Goal: Task Accomplishment & Management: Use online tool/utility

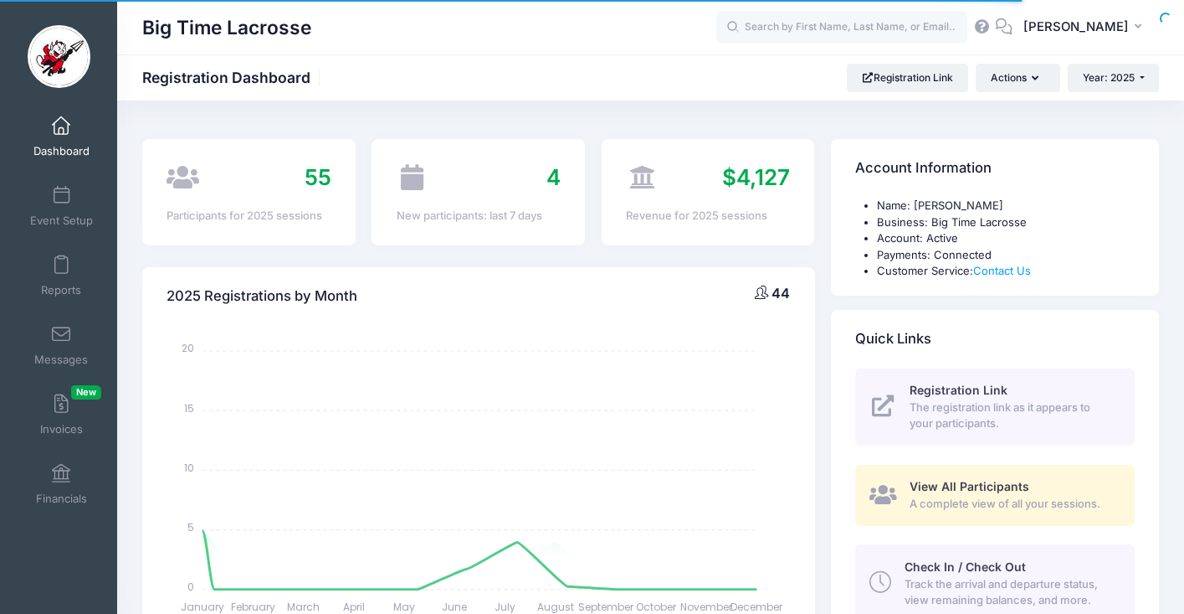
select select
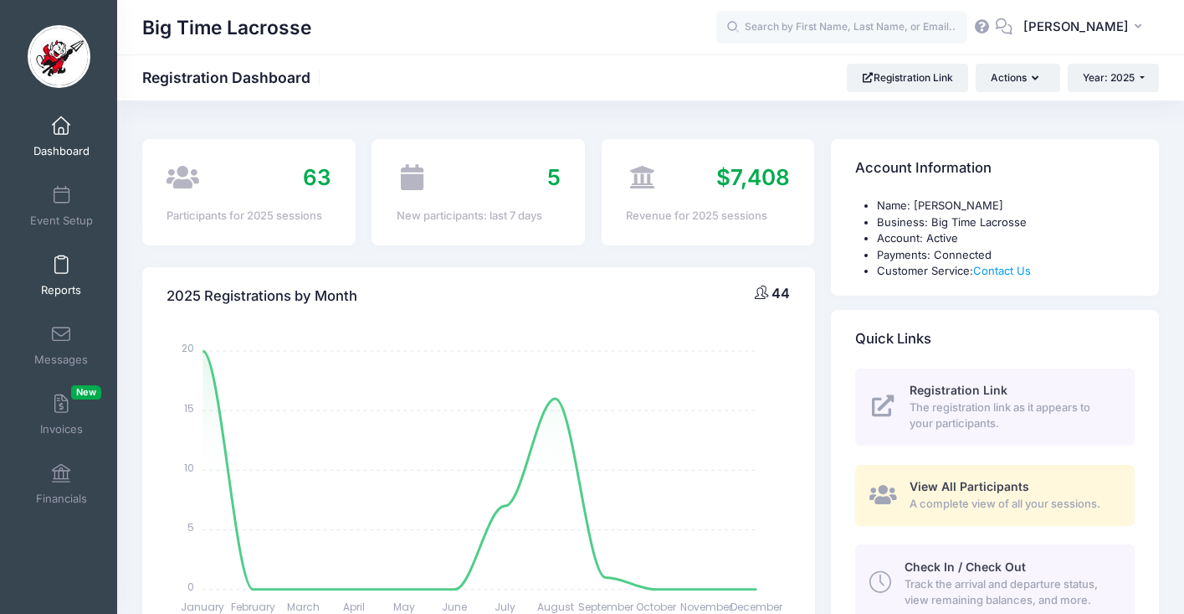
click at [61, 271] on span at bounding box center [61, 265] width 0 height 18
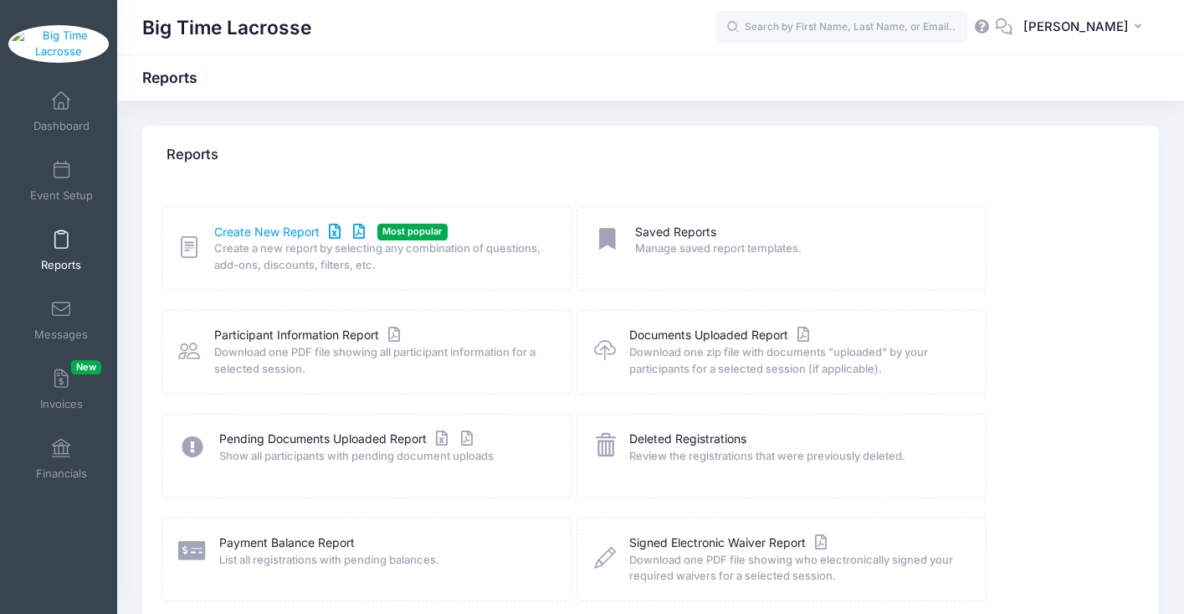
click at [328, 231] on link "Create New Report" at bounding box center [292, 232] width 156 height 18
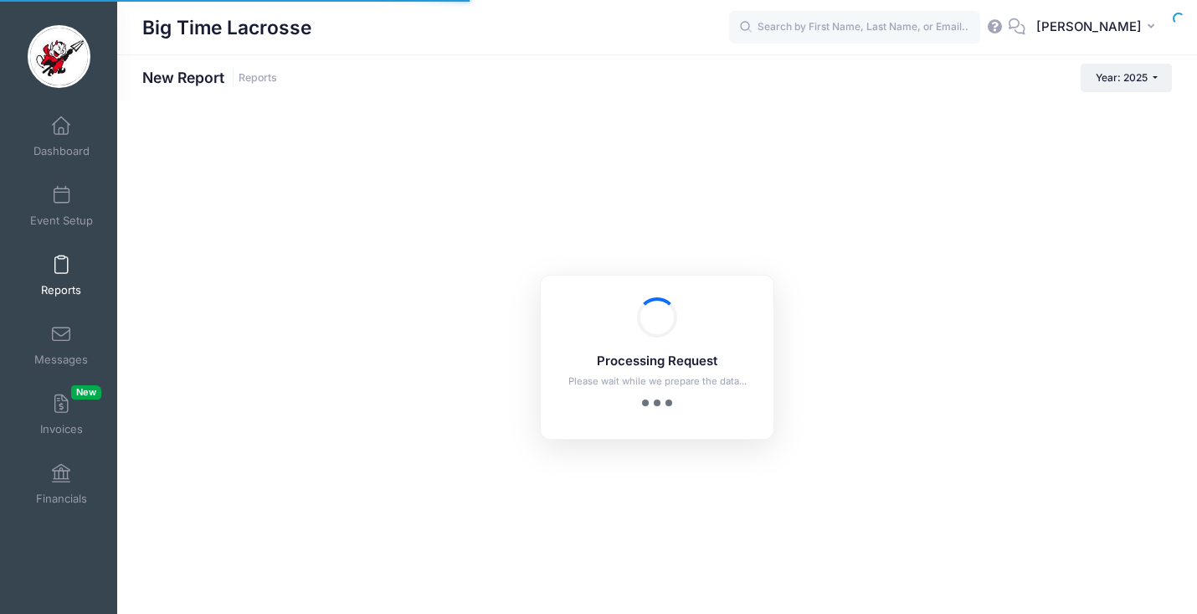
checkbox input "true"
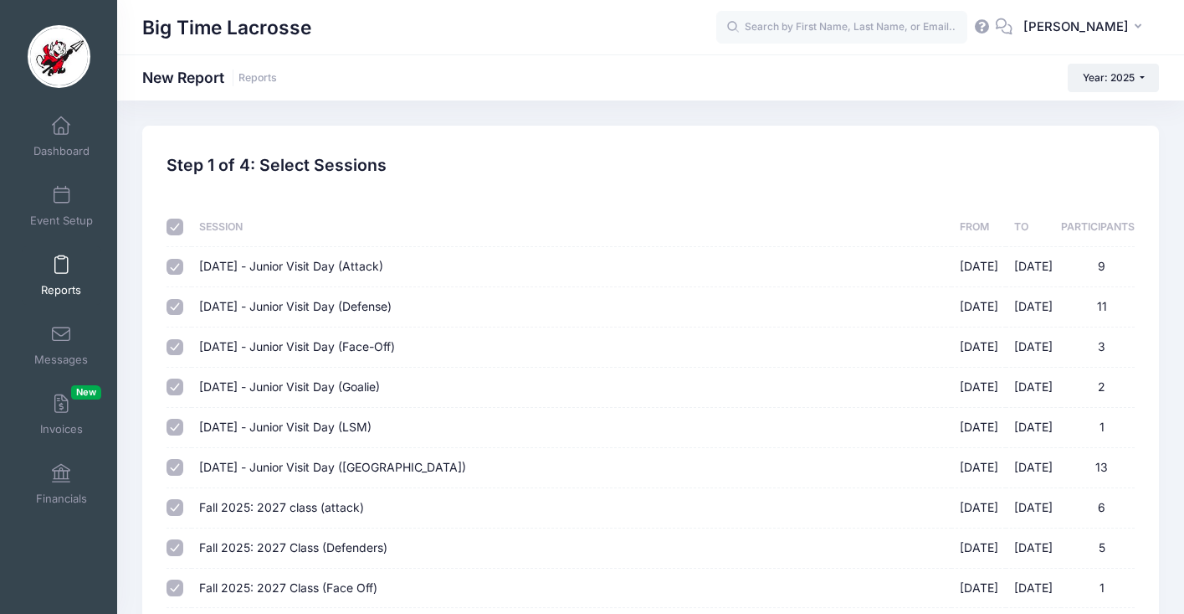
click at [175, 229] on input "checkbox" at bounding box center [175, 226] width 17 height 17
checkbox input "false"
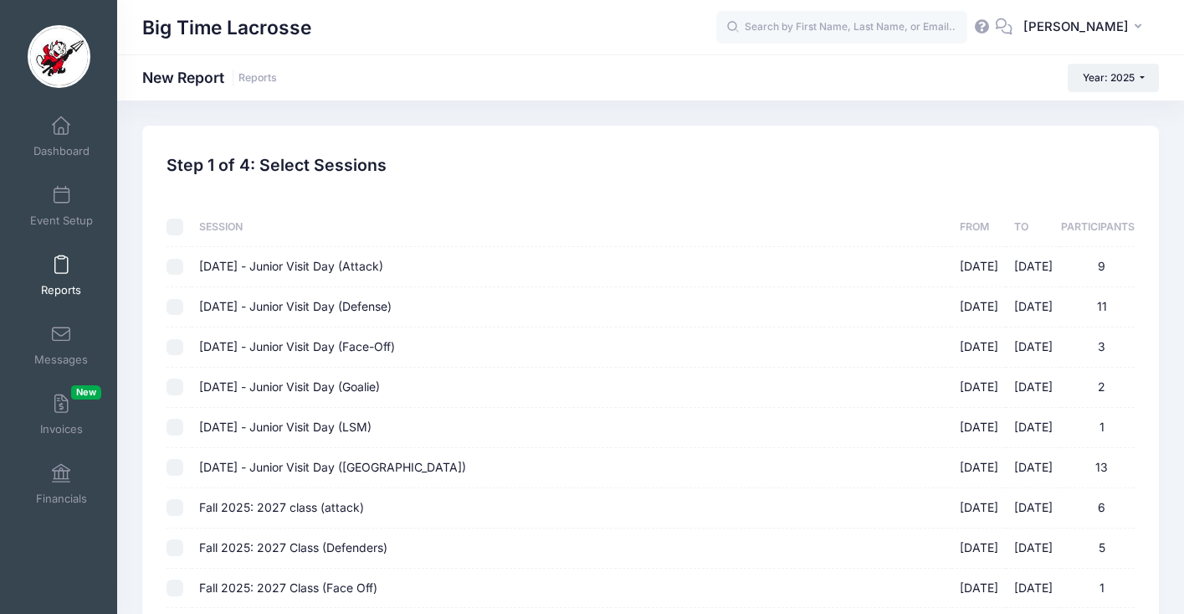
checkbox input "false"
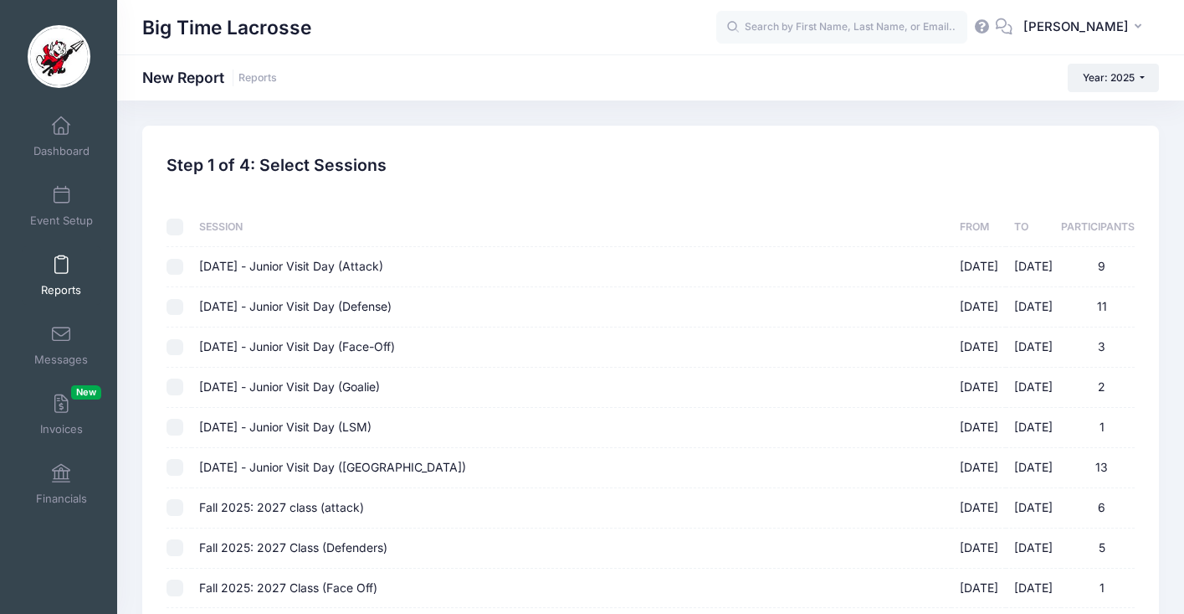
checkbox input "false"
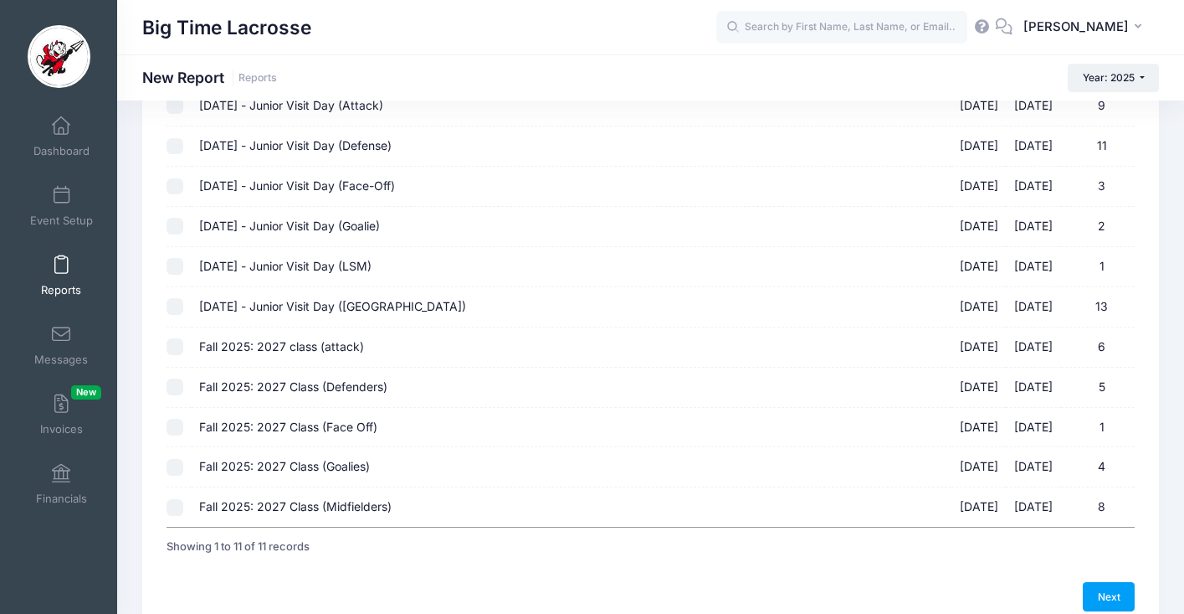
click at [177, 349] on input "Fall 2025: 2027 class (attack) 10/05/2025 - 10/05/2025 6" at bounding box center [175, 346] width 17 height 17
checkbox input "true"
click at [175, 383] on input "Fall 2025: 2027 Class (Defenders) 10/05/2025 - 10/05/2025 5" at bounding box center [175, 386] width 17 height 17
checkbox input "true"
click at [172, 426] on input "Fall 2025: 2027 Class (Face Off) 10/05/2025 - 10/05/2025 1" at bounding box center [175, 427] width 17 height 17
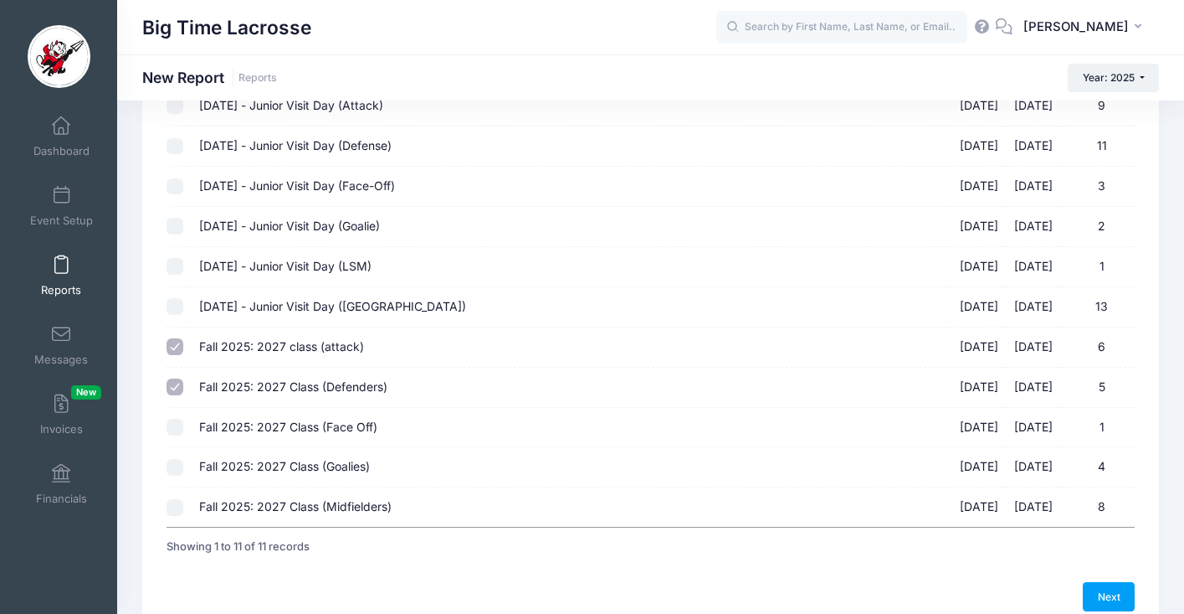
checkbox input "true"
click at [177, 465] on input "Fall 2025: 2027 Class (Goalies) 10/05/2025 - 10/05/2025 4" at bounding box center [175, 467] width 17 height 17
checkbox input "true"
click at [177, 502] on input "Fall 2025: 2027 Class (Midfielders) 10/05/2025 - 10/05/2025 8" at bounding box center [175, 507] width 17 height 17
checkbox input "true"
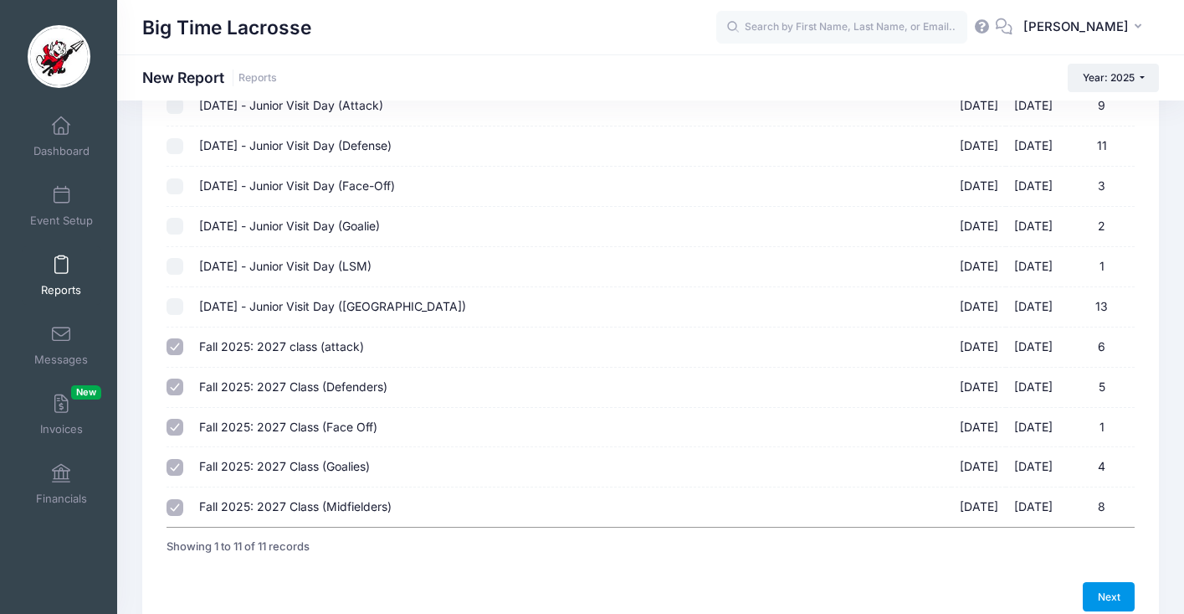
click at [1101, 591] on link "Next" at bounding box center [1109, 596] width 52 height 28
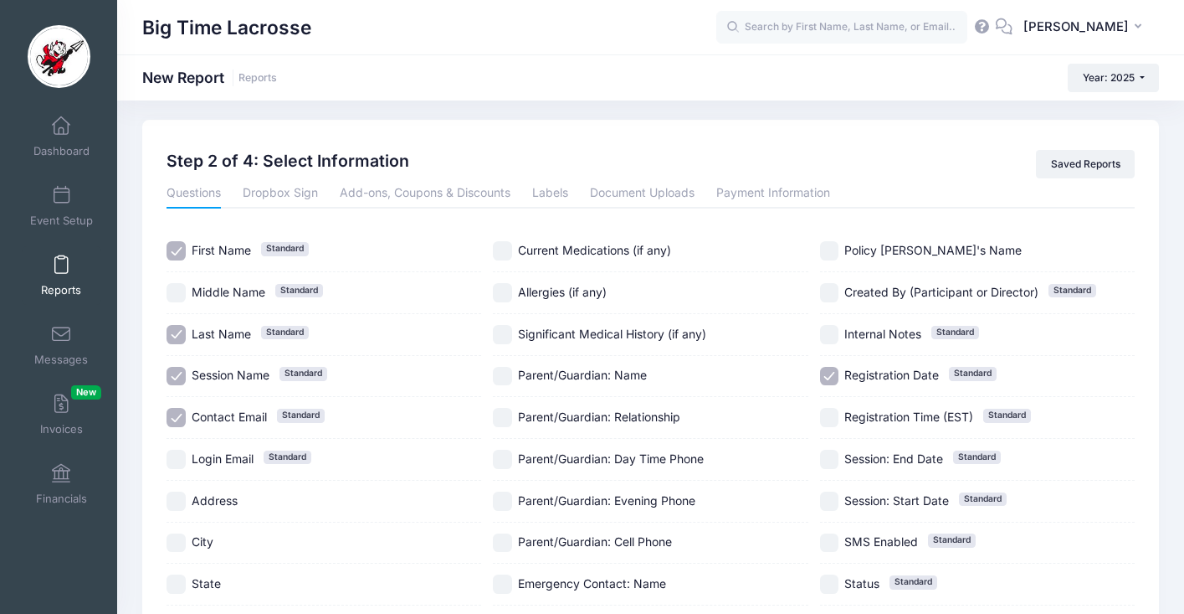
scroll to position [0, 0]
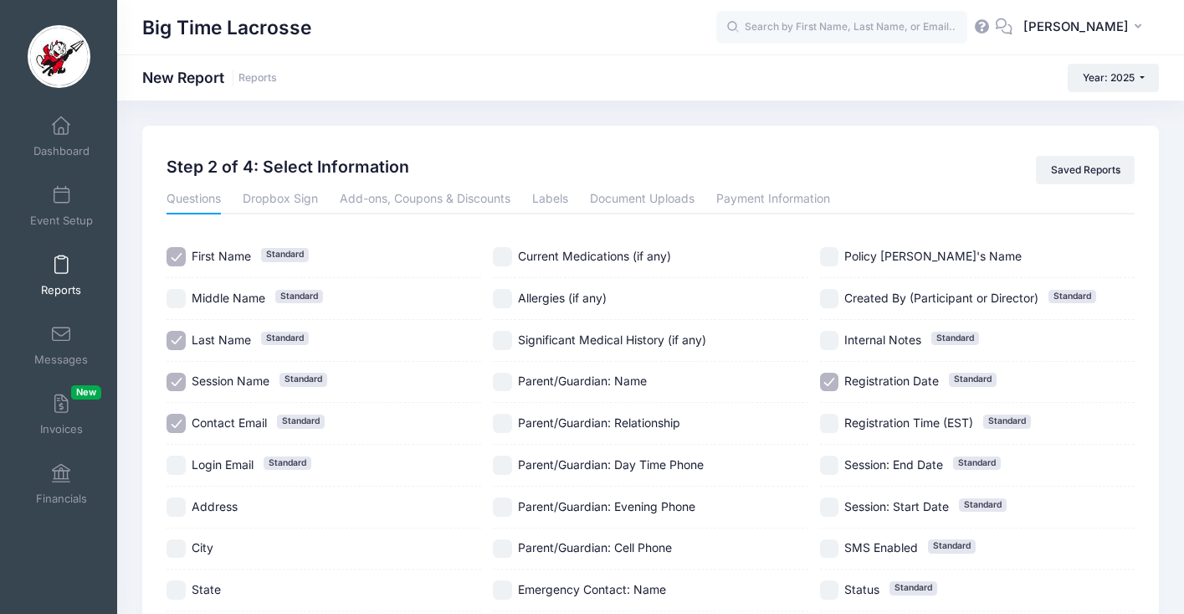
click at [177, 380] on input "Session Name Standard" at bounding box center [176, 381] width 19 height 19
checkbox input "false"
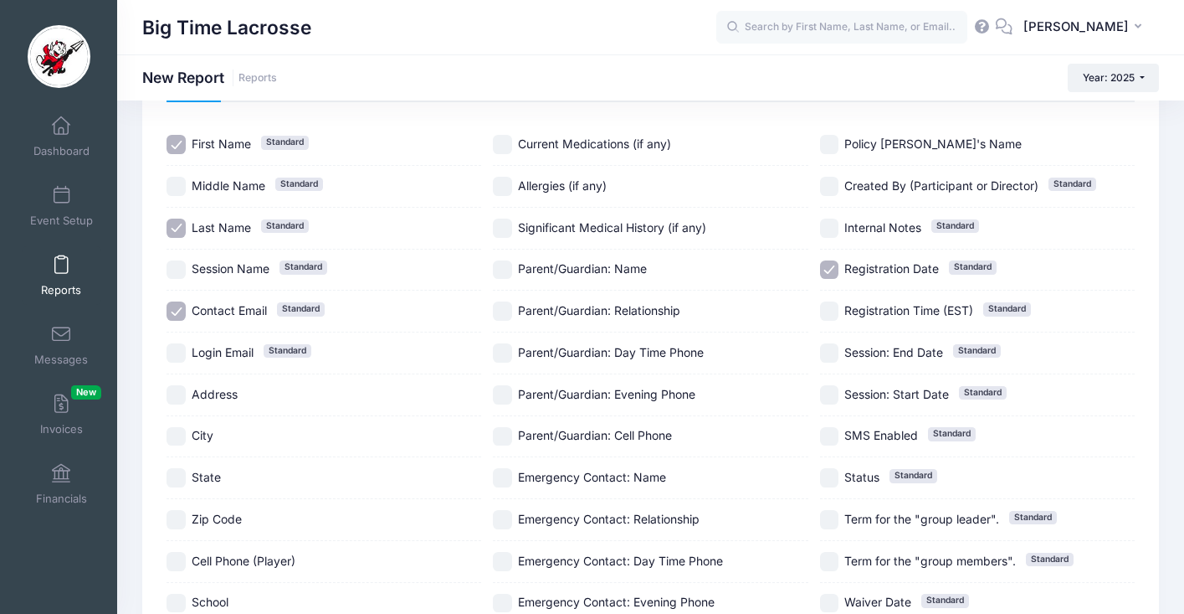
scroll to position [375, 0]
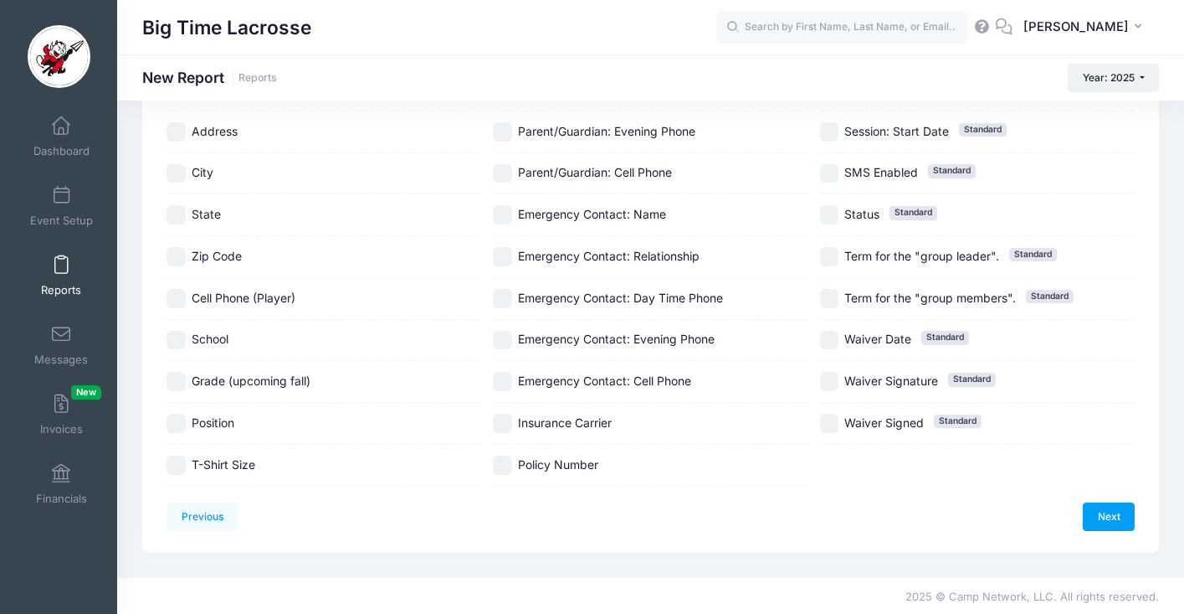
click at [177, 339] on input "School" at bounding box center [176, 340] width 19 height 19
checkbox input "true"
click at [184, 421] on input "Position" at bounding box center [176, 422] width 19 height 19
checkbox input "true"
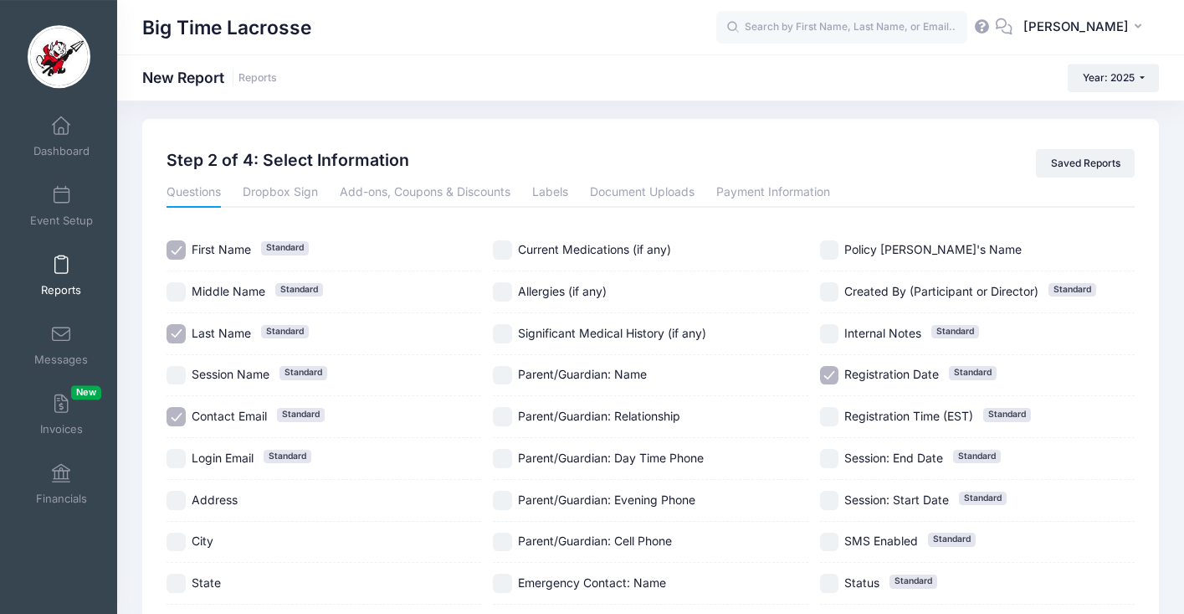
scroll to position [0, 0]
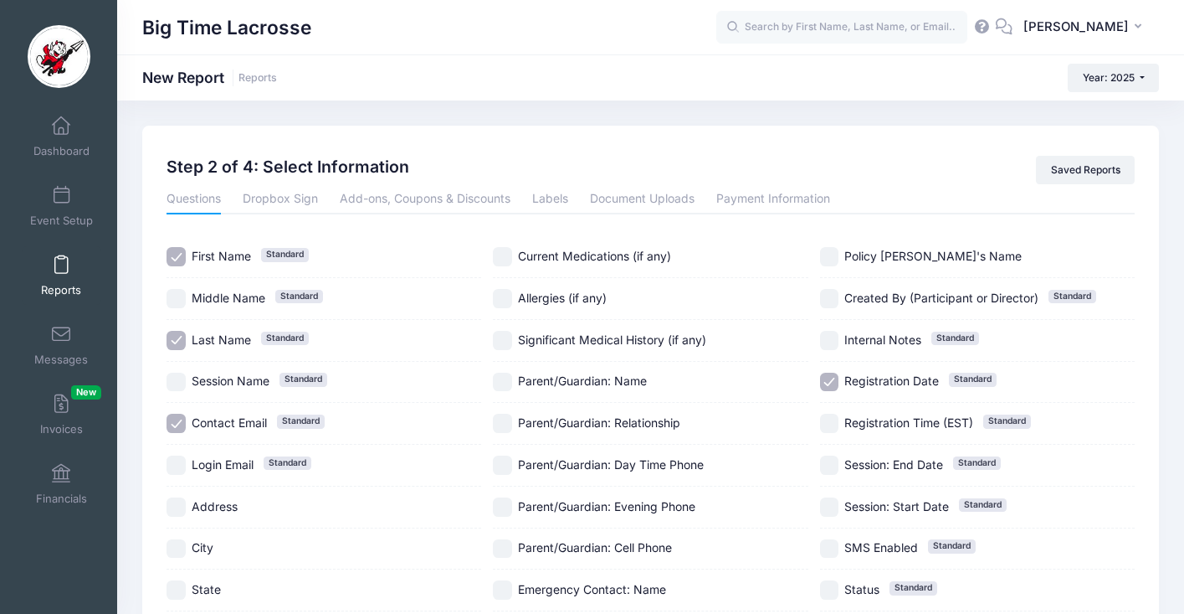
click at [828, 374] on input "Registration Date Standard" at bounding box center [829, 381] width 19 height 19
checkbox input "false"
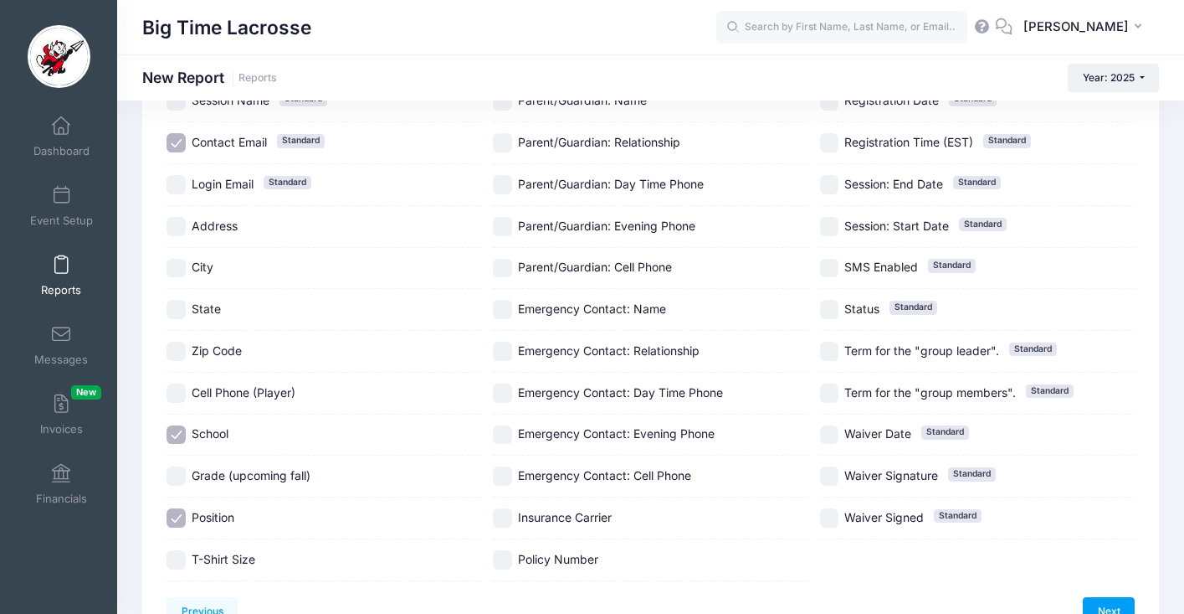
scroll to position [295, 0]
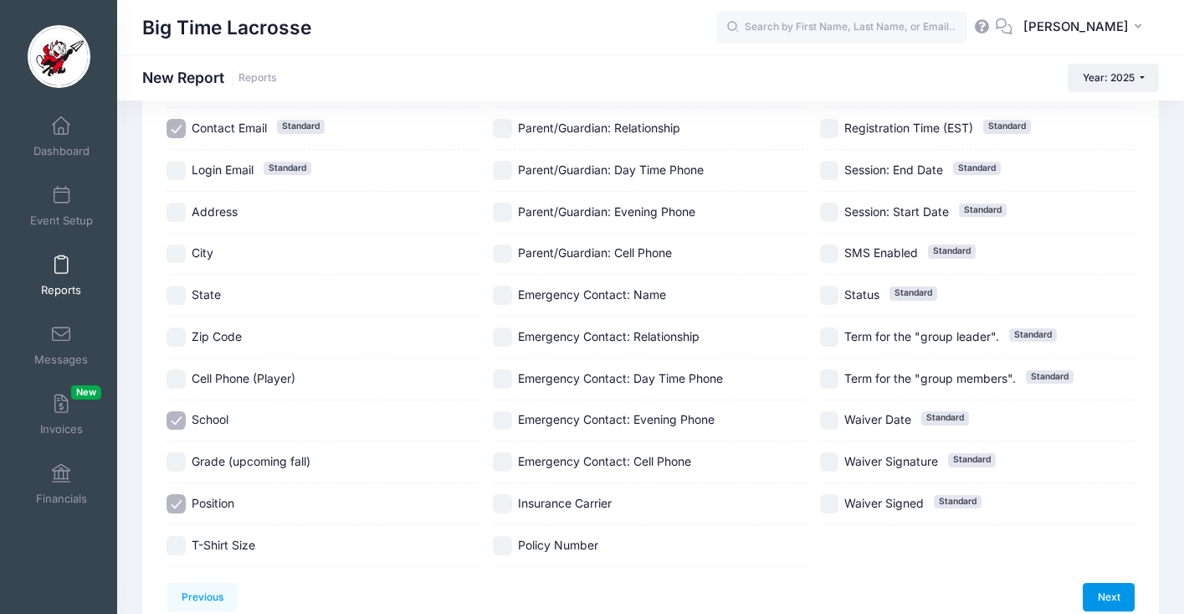
click at [1105, 586] on link "Next" at bounding box center [1109, 597] width 52 height 28
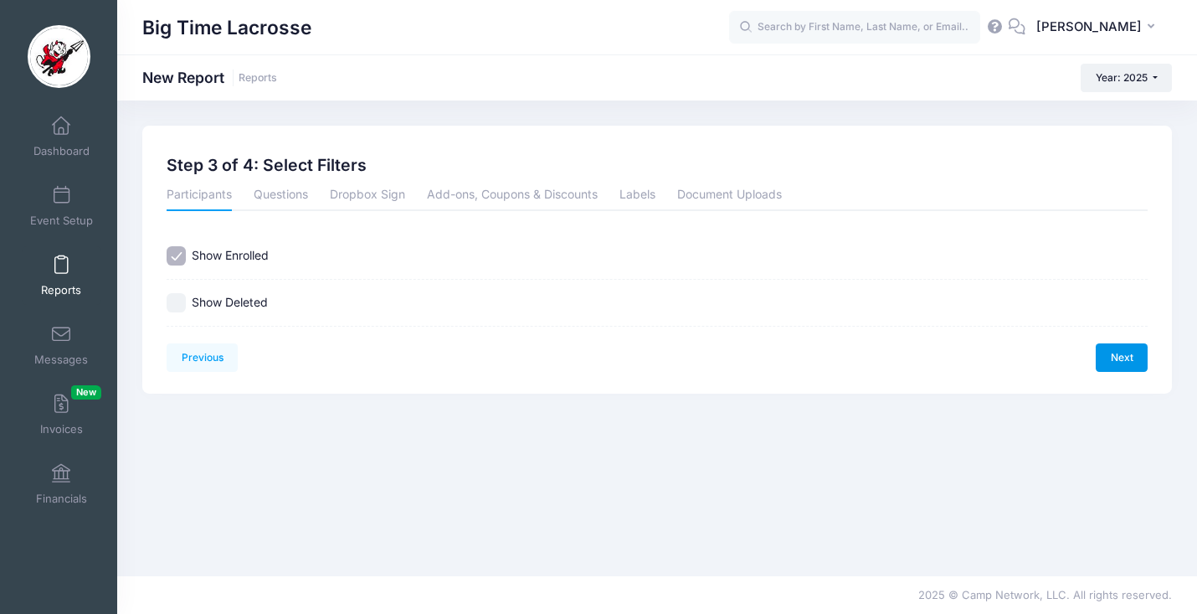
click at [1116, 352] on link "Next" at bounding box center [1122, 357] width 52 height 28
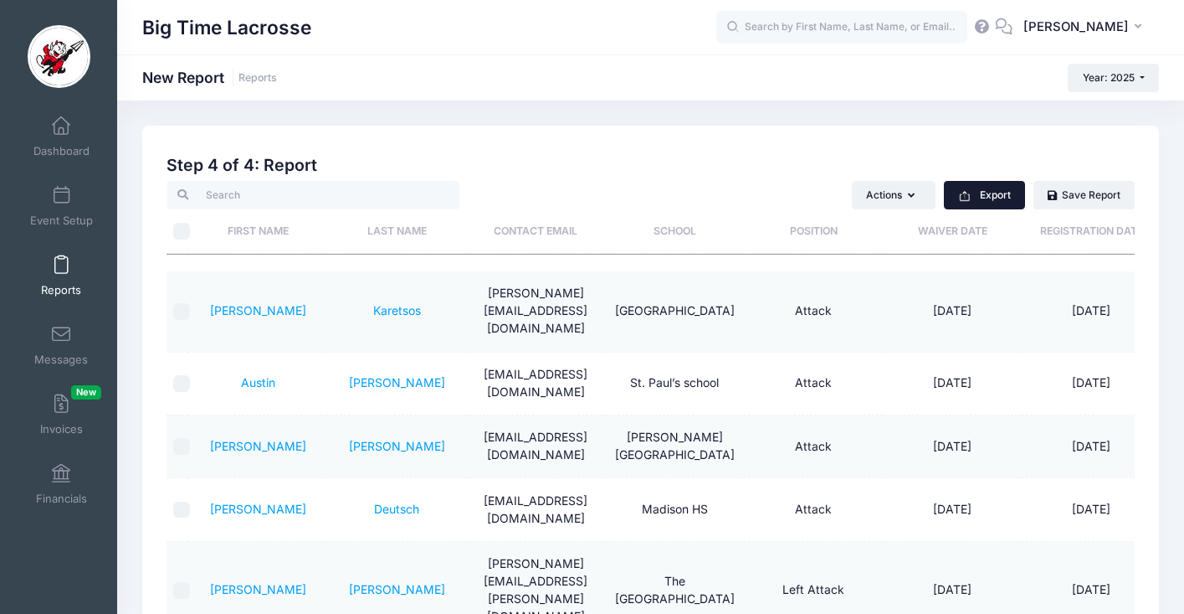
click at [988, 192] on button "Export" at bounding box center [984, 195] width 81 height 28
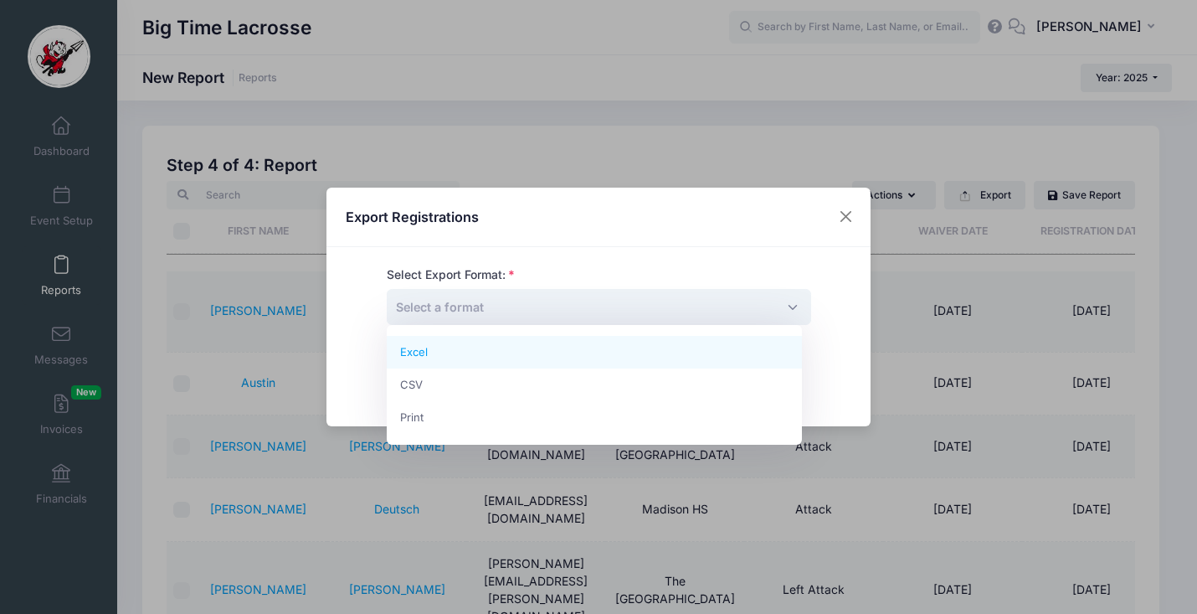
click at [644, 310] on span "Select a format" at bounding box center [599, 307] width 424 height 36
select select "excel"
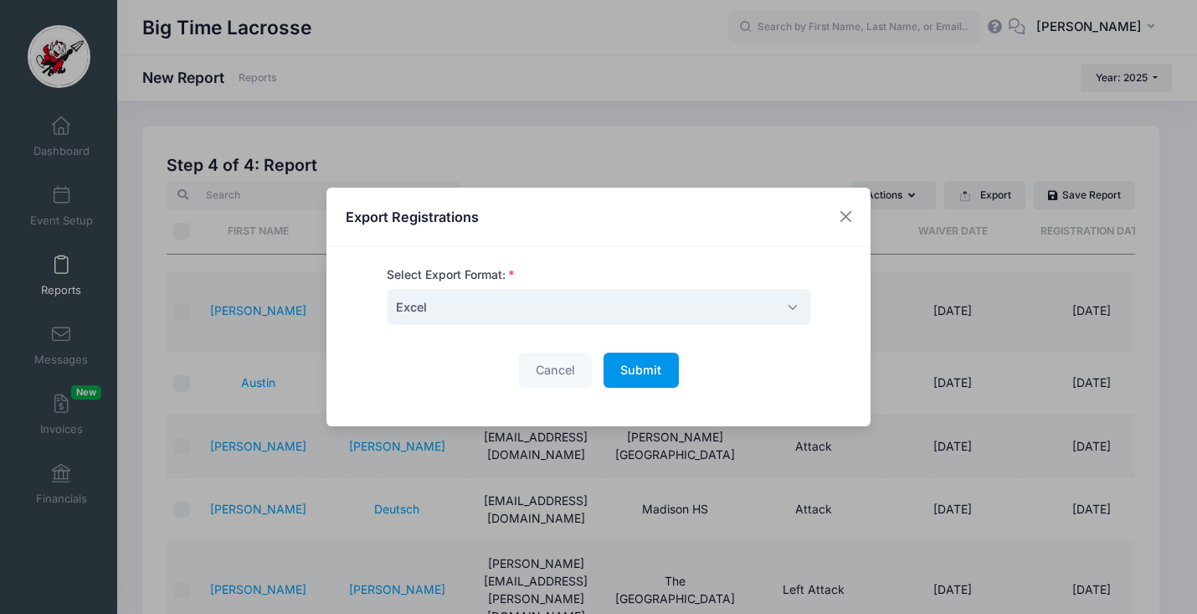
click at [634, 365] on span "Submit" at bounding box center [640, 369] width 41 height 14
